Goal: Check status: Check status

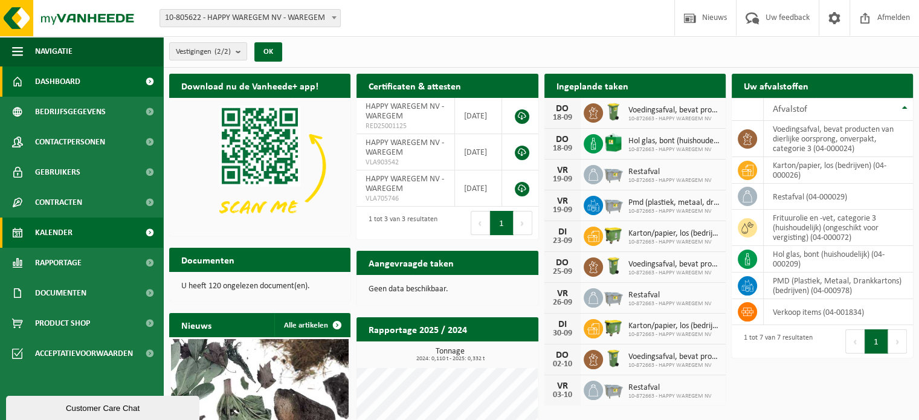
click at [75, 230] on link "Kalender" at bounding box center [81, 233] width 163 height 30
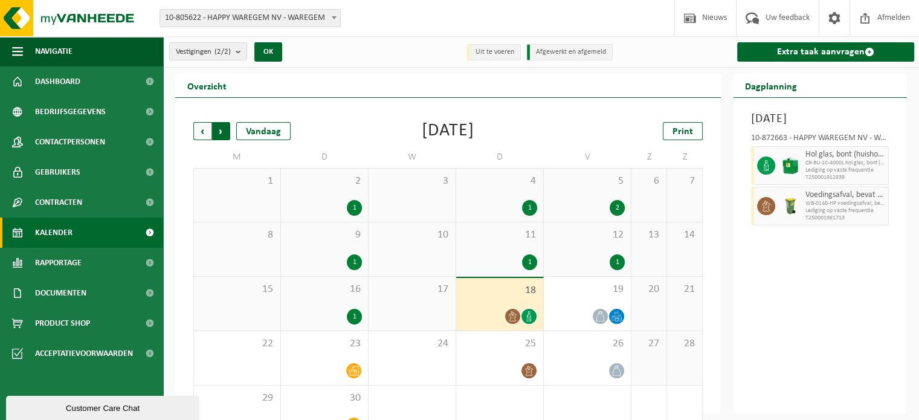
click at [203, 124] on span "Vorige" at bounding box center [202, 131] width 18 height 18
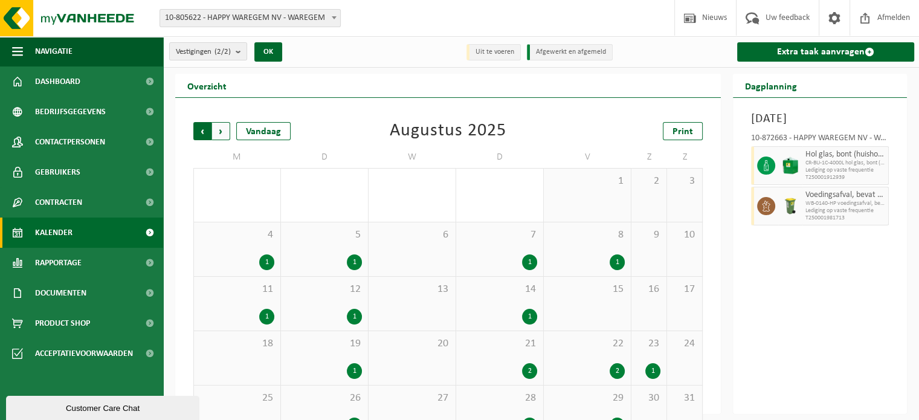
click at [225, 126] on span "Volgende" at bounding box center [221, 131] width 18 height 18
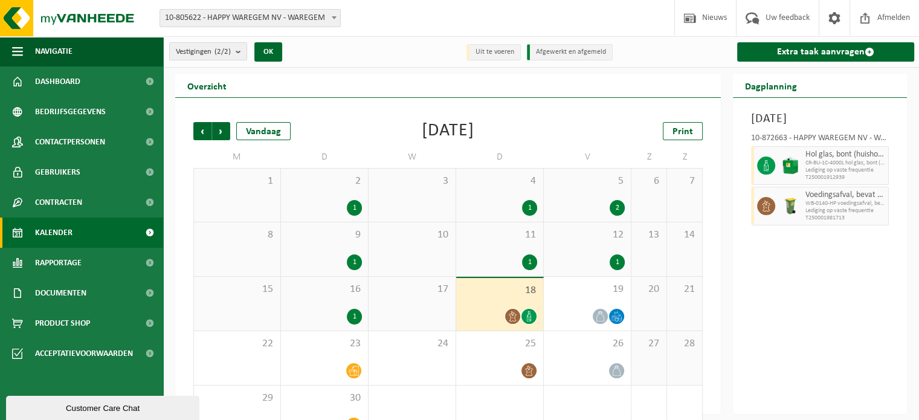
click at [225, 126] on span "Volgende" at bounding box center [221, 131] width 18 height 18
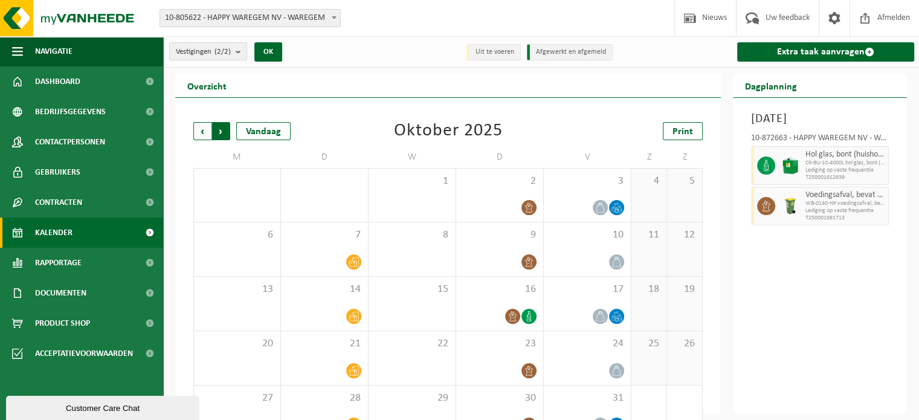
click at [199, 128] on span "Vorige" at bounding box center [202, 131] width 18 height 18
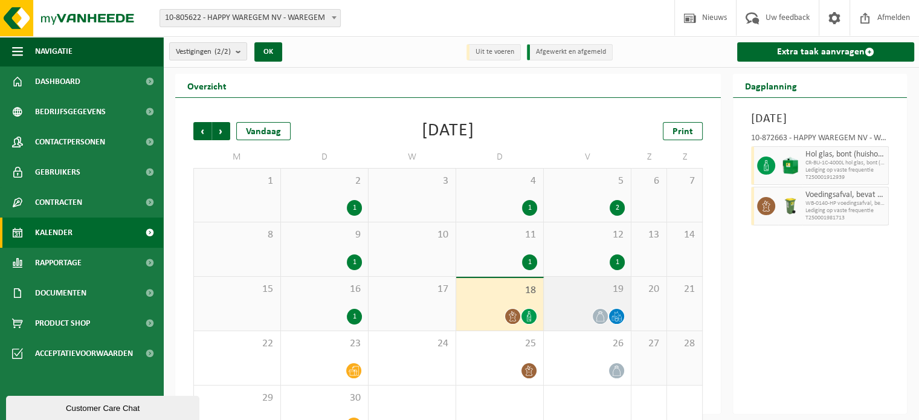
click at [607, 302] on div "19" at bounding box center [587, 304] width 87 height 54
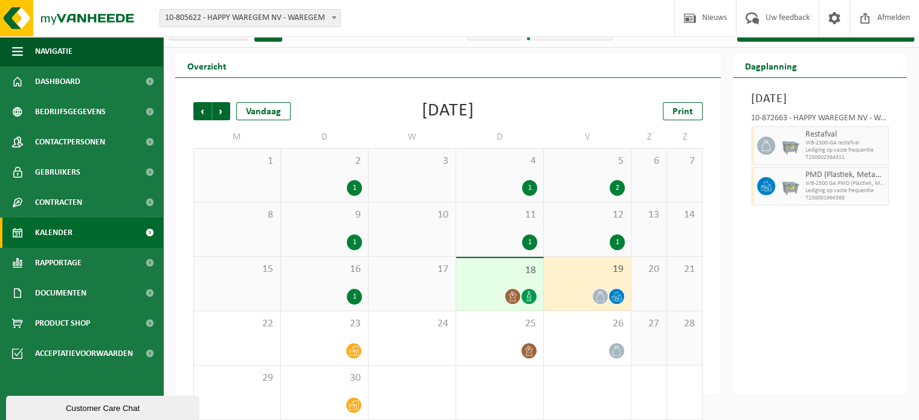
scroll to position [31, 0]
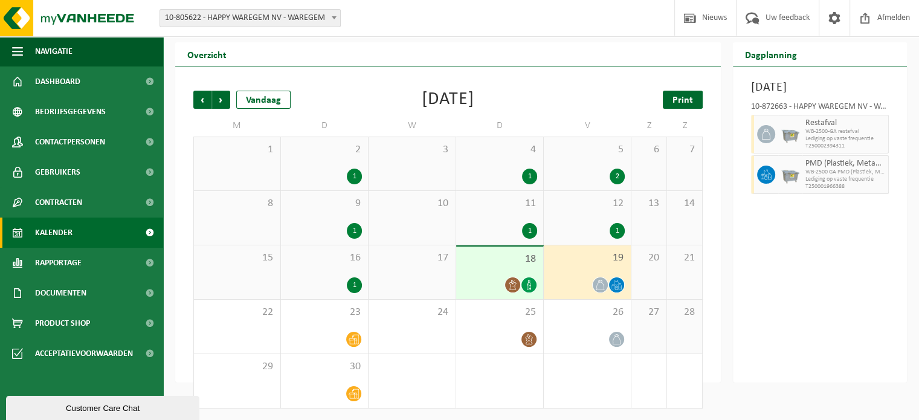
click at [679, 98] on span "Print" at bounding box center [683, 100] width 21 height 10
